Goal: Information Seeking & Learning: Learn about a topic

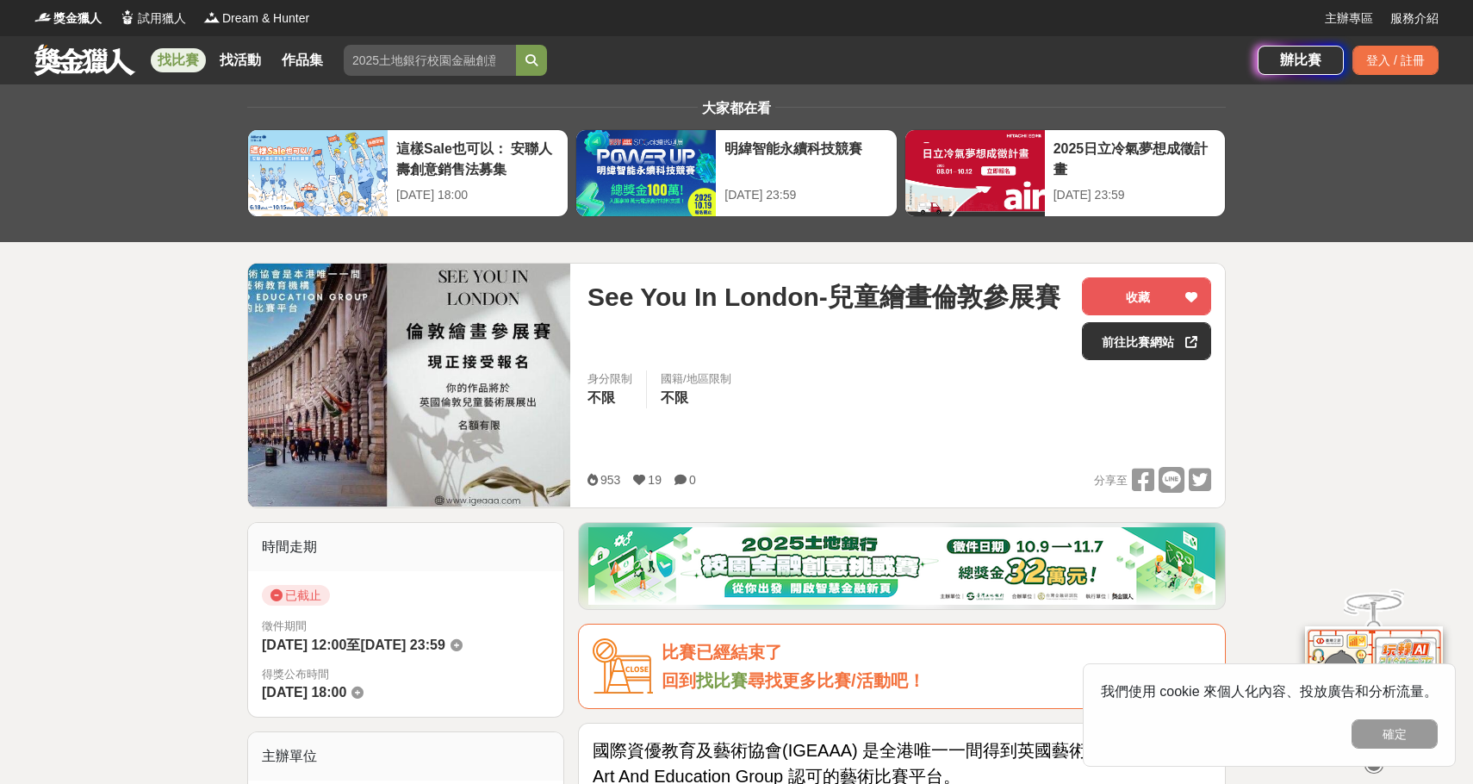
click at [171, 57] on link "找比賽" at bounding box center [178, 60] width 55 height 24
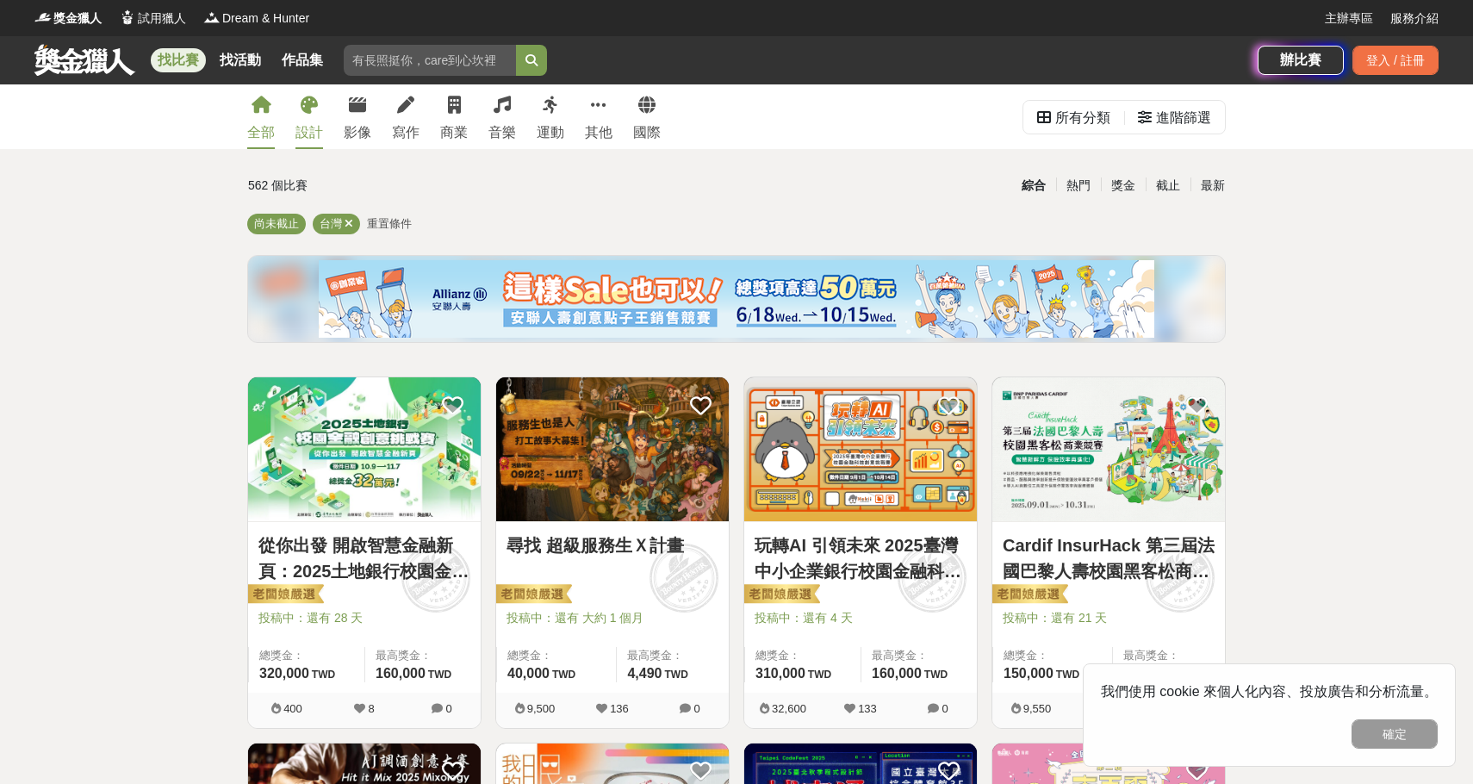
click at [315, 103] on icon at bounding box center [309, 104] width 17 height 17
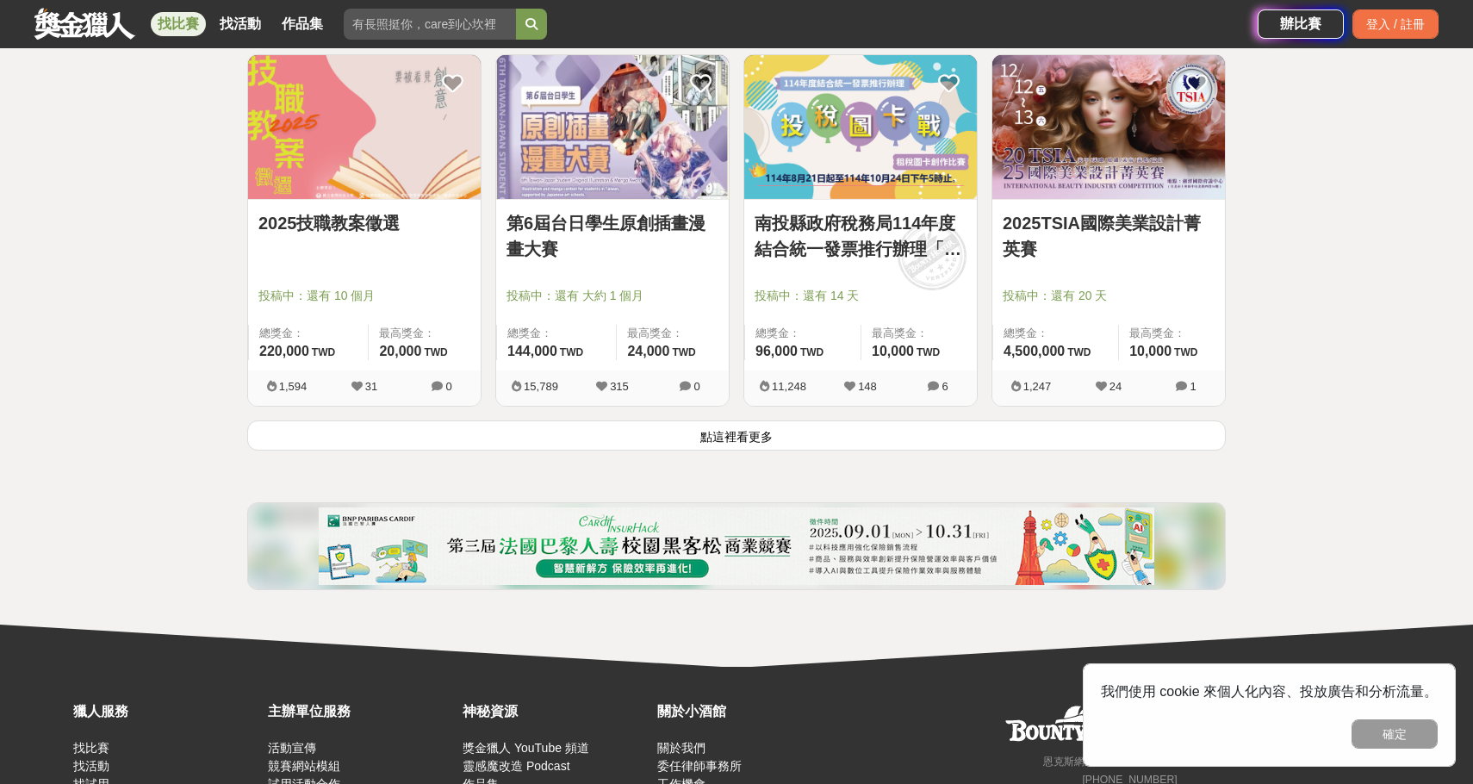
scroll to position [2160, 0]
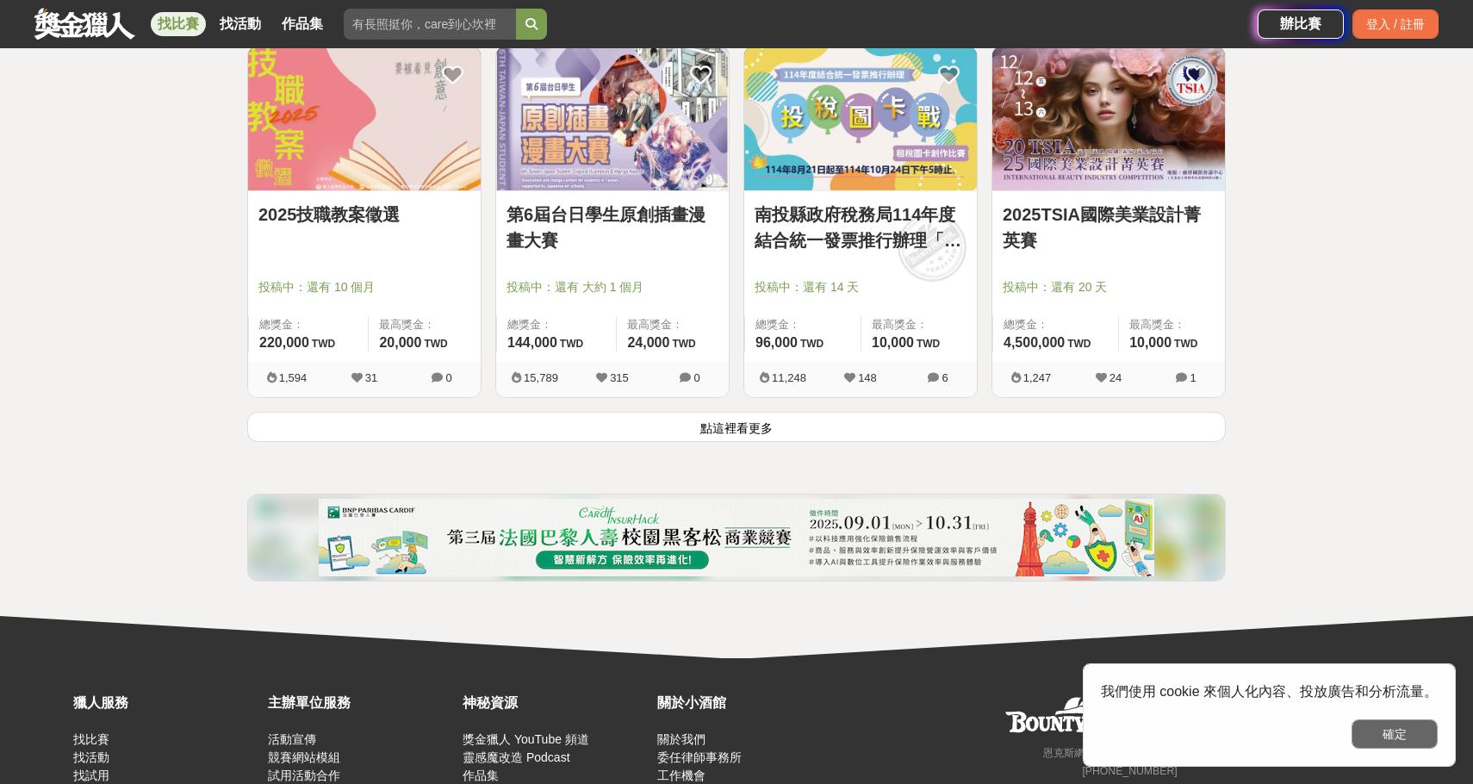
click at [1394, 736] on button "確定" at bounding box center [1395, 733] width 86 height 29
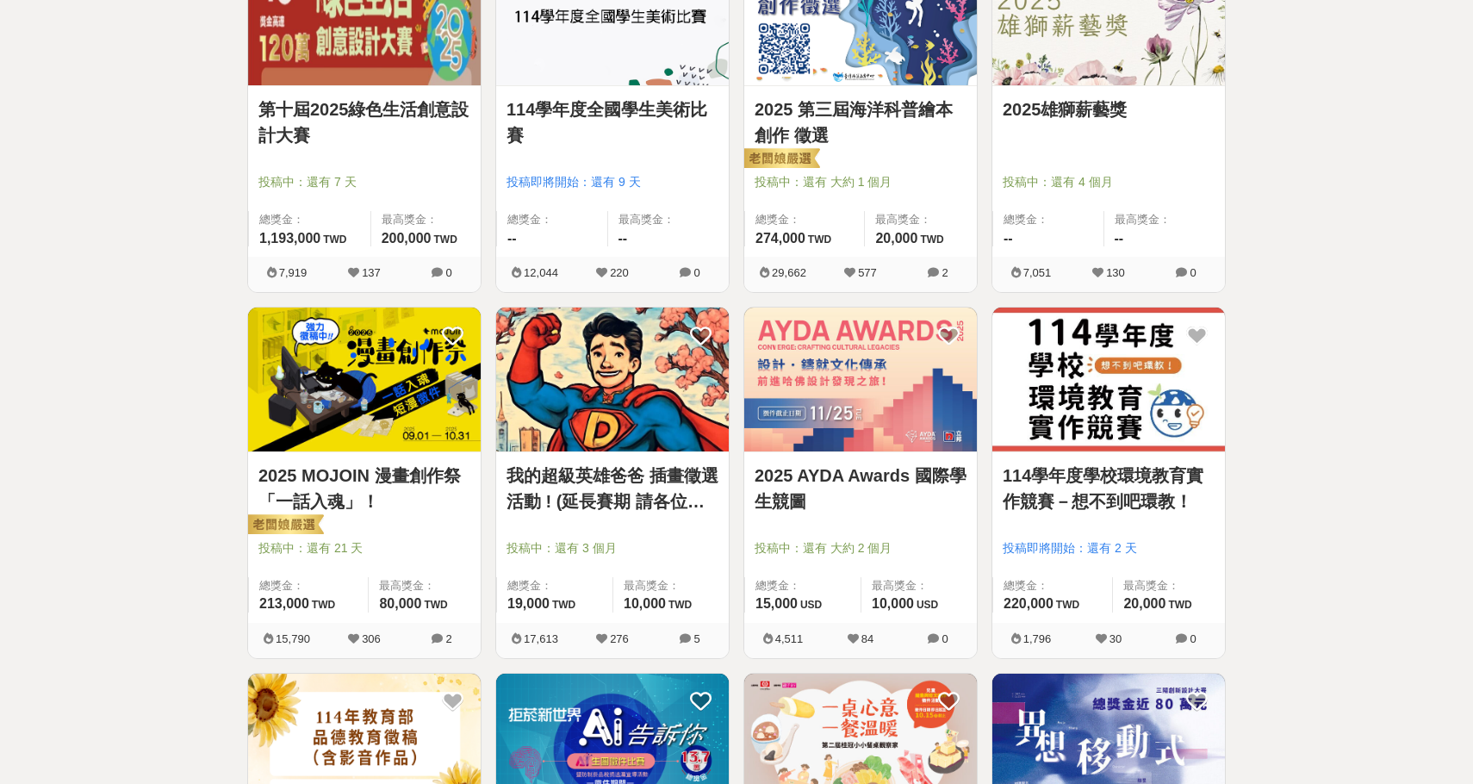
scroll to position [0, 0]
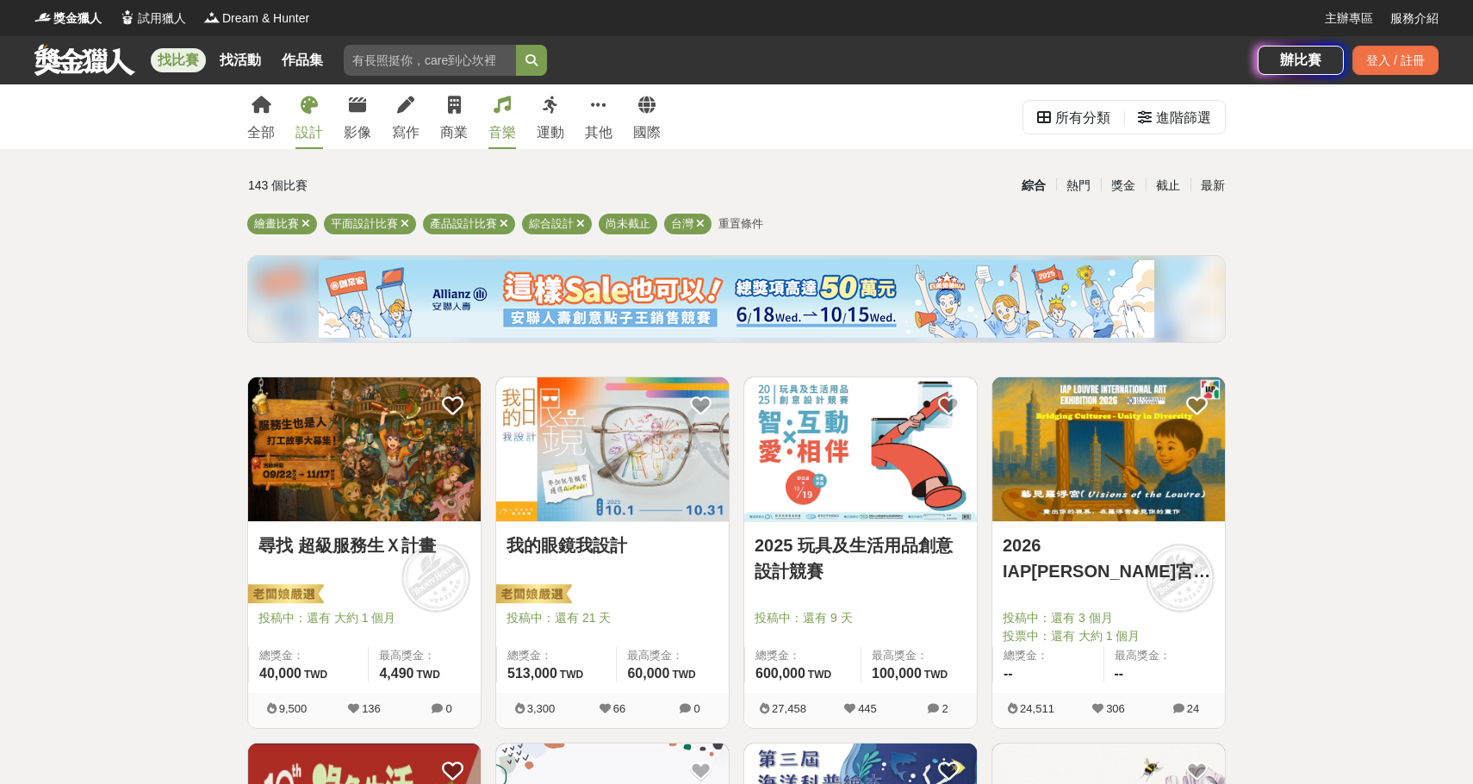
click at [501, 108] on icon at bounding box center [502, 104] width 17 height 17
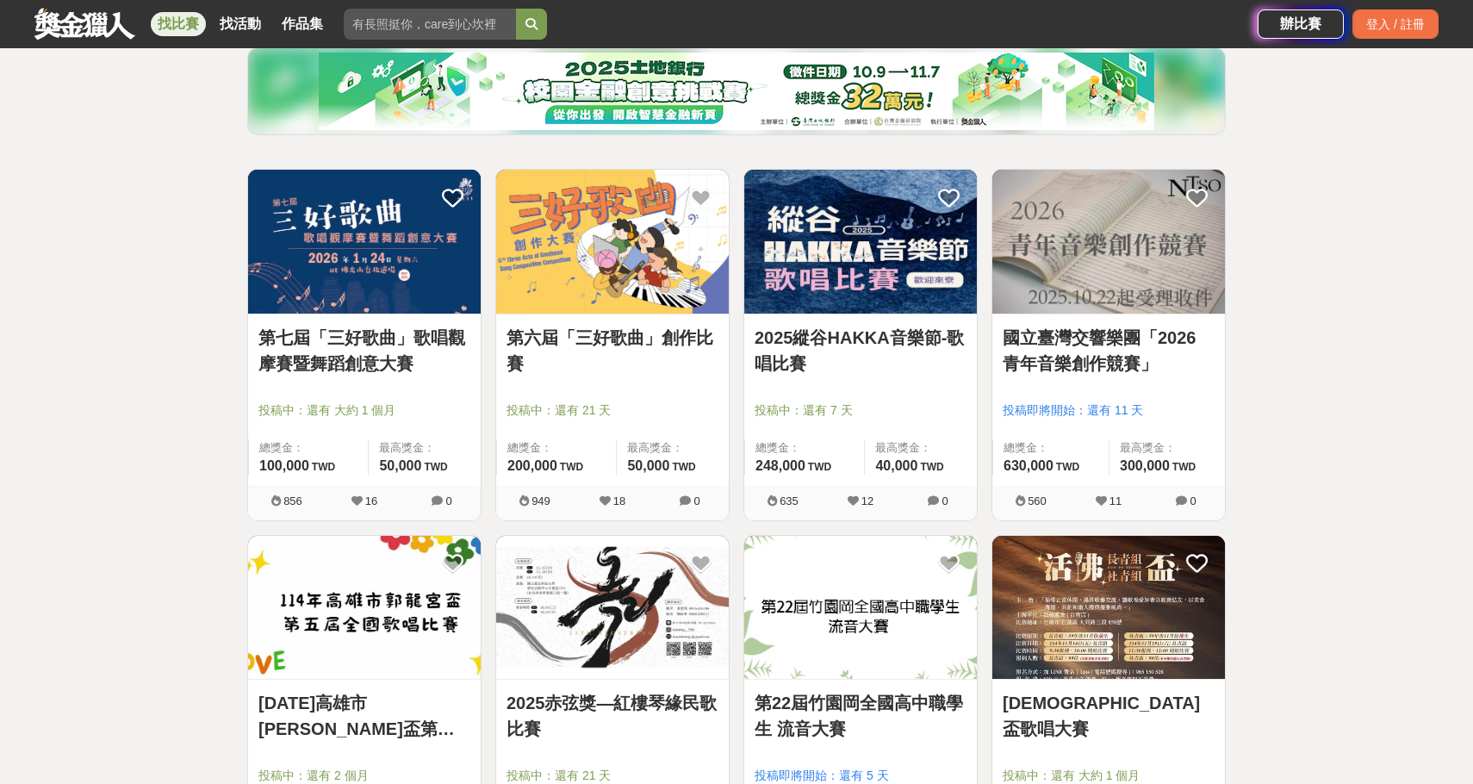
scroll to position [499, 0]
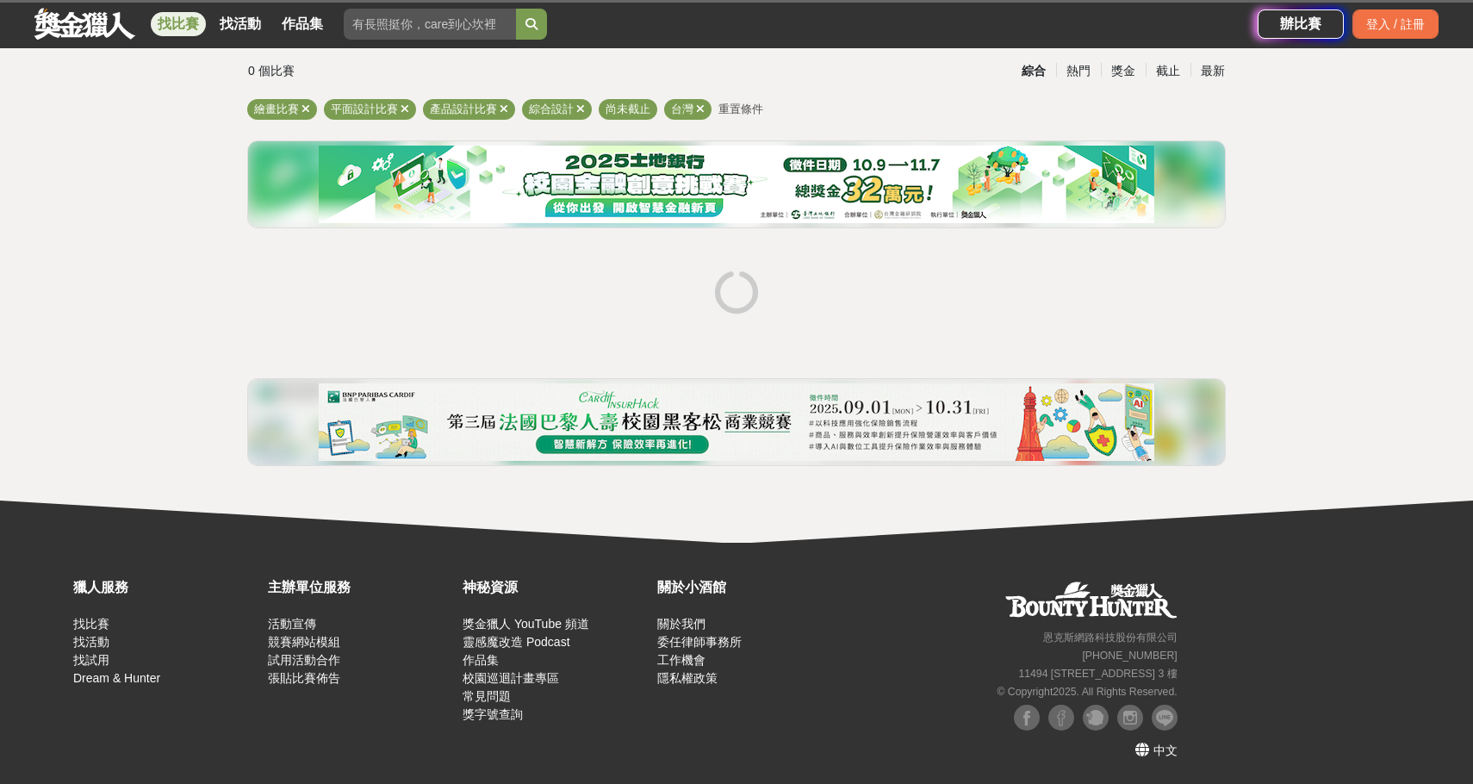
scroll to position [8, 0]
